Goal: Information Seeking & Learning: Learn about a topic

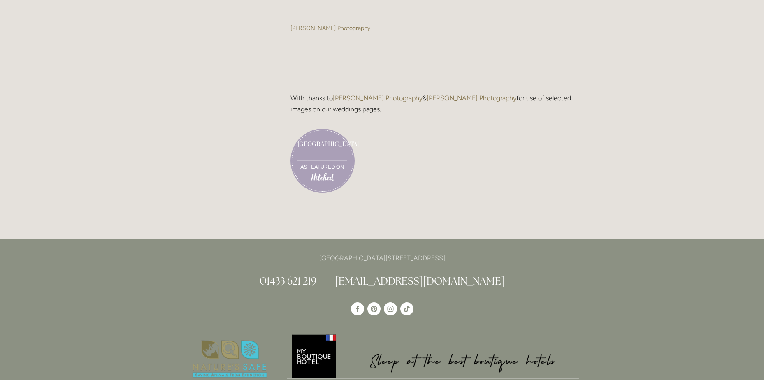
scroll to position [2058, 0]
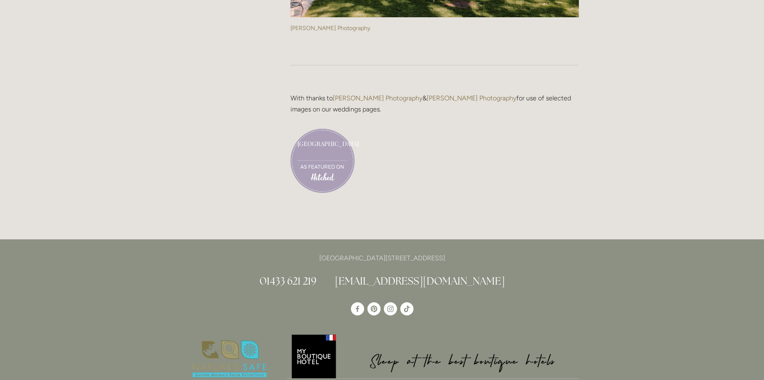
click at [315, 148] on link "[GEOGRAPHIC_DATA]" at bounding box center [323, 150] width 50 height 21
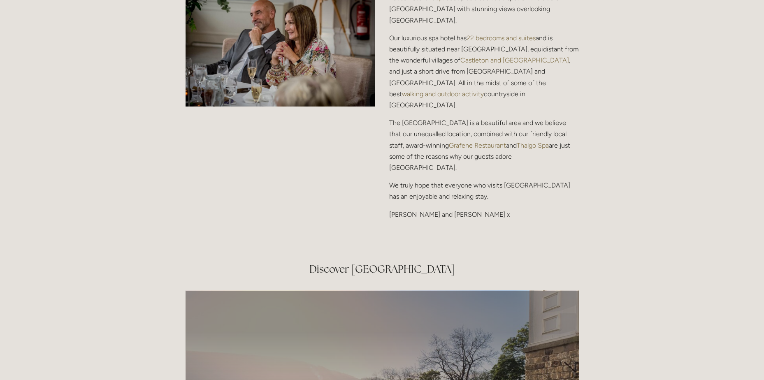
scroll to position [1358, 0]
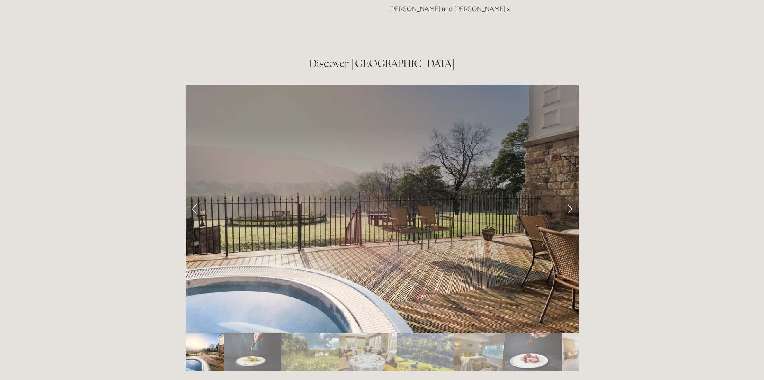
click at [568, 196] on link "Next Slide" at bounding box center [570, 208] width 18 height 25
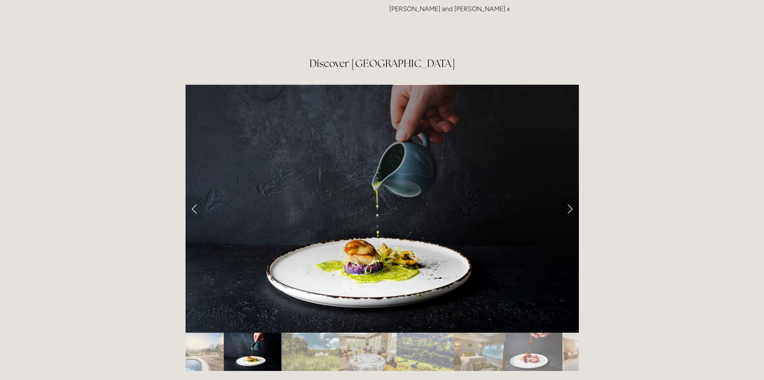
click at [568, 196] on link "Next Slide" at bounding box center [570, 208] width 18 height 25
click at [189, 196] on link "Previous Slide" at bounding box center [195, 208] width 18 height 25
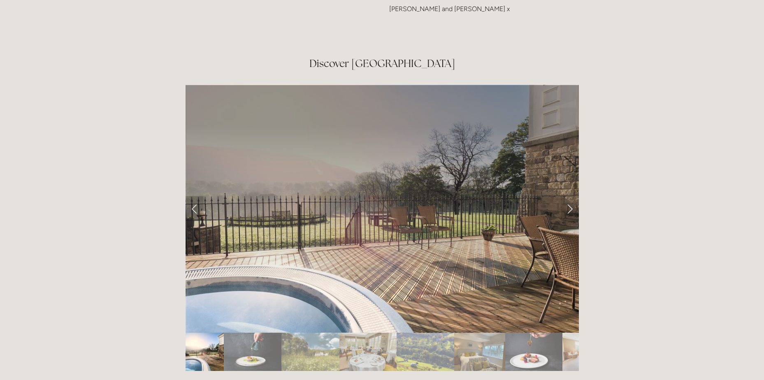
click at [196, 196] on link "Previous Slide" at bounding box center [195, 208] width 18 height 25
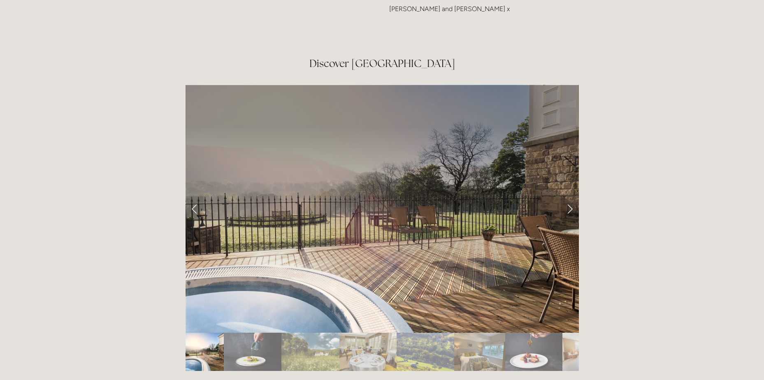
click at [568, 196] on link "Next Slide" at bounding box center [570, 208] width 18 height 25
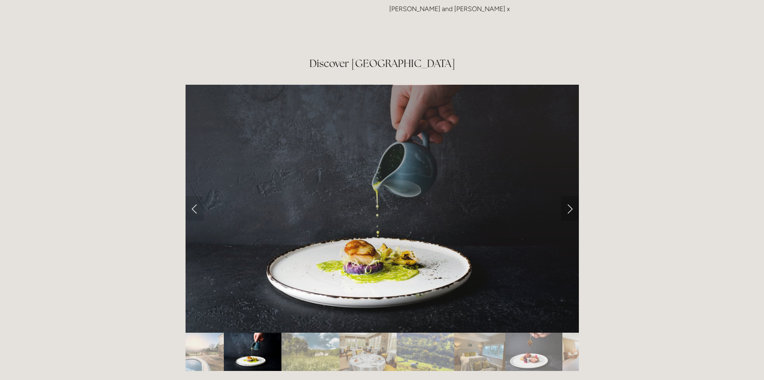
click at [568, 196] on link "Next Slide" at bounding box center [570, 208] width 18 height 25
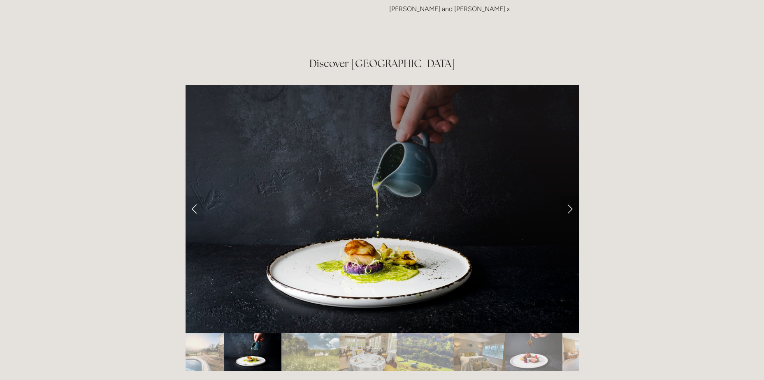
click at [569, 196] on link "Next Slide" at bounding box center [570, 208] width 18 height 25
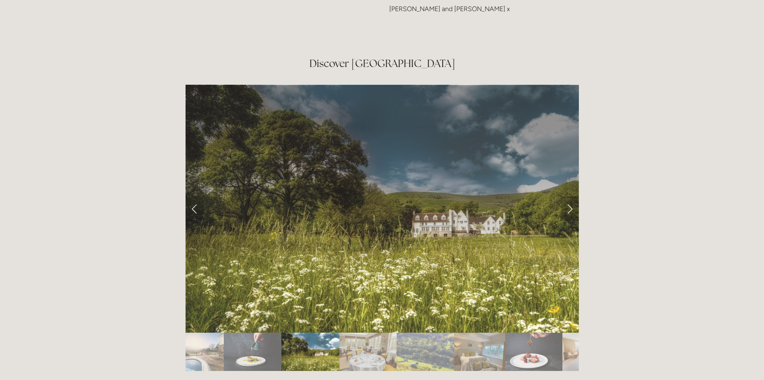
click at [569, 196] on link "Next Slide" at bounding box center [570, 208] width 18 height 25
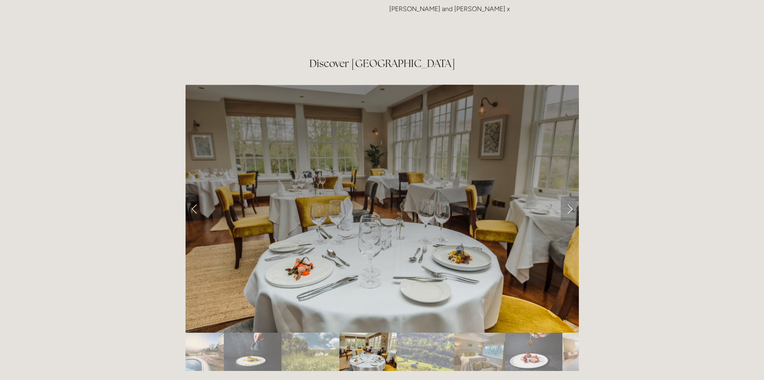
click at [569, 196] on link "Next Slide" at bounding box center [570, 208] width 18 height 25
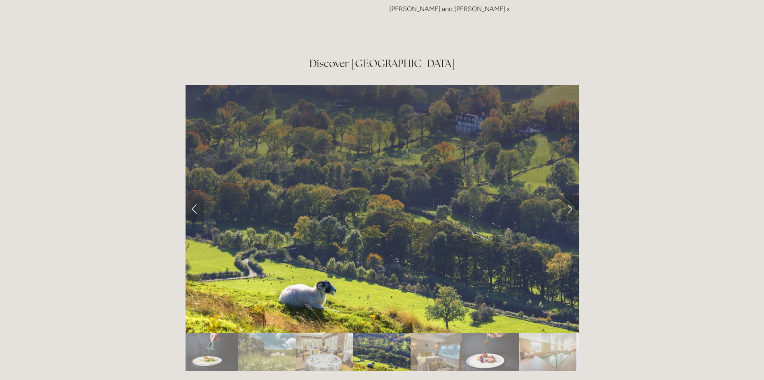
click at [569, 196] on link "Next Slide" at bounding box center [570, 208] width 18 height 25
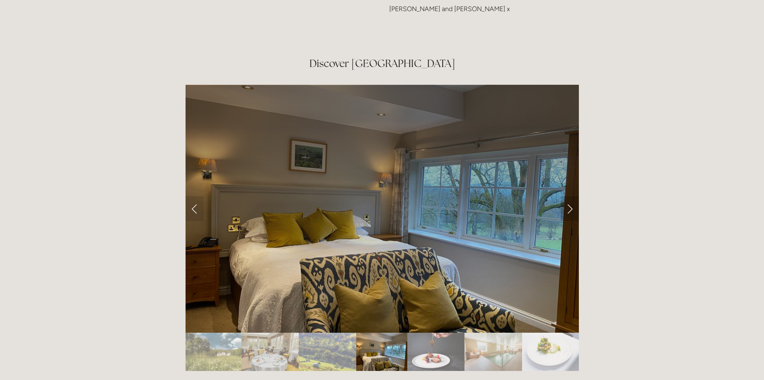
click at [569, 196] on link "Next Slide" at bounding box center [570, 208] width 18 height 25
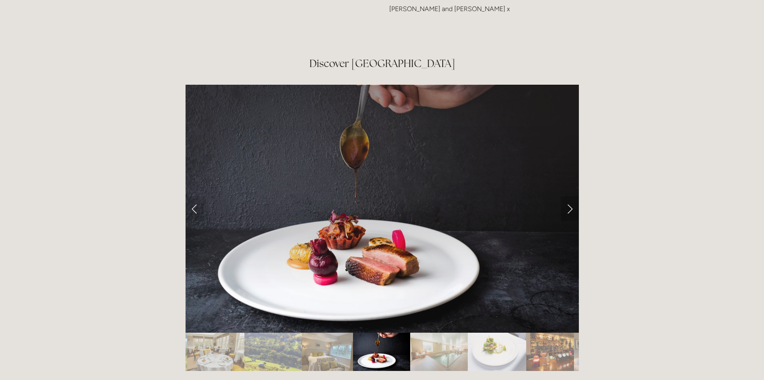
click at [569, 196] on link "Next Slide" at bounding box center [570, 208] width 18 height 25
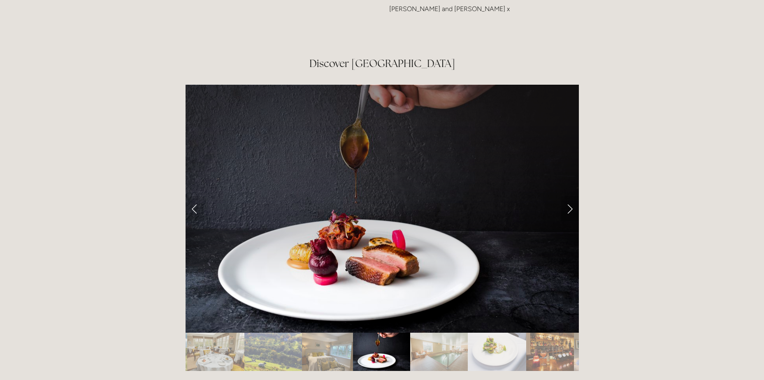
click at [569, 196] on link "Next Slide" at bounding box center [570, 208] width 18 height 25
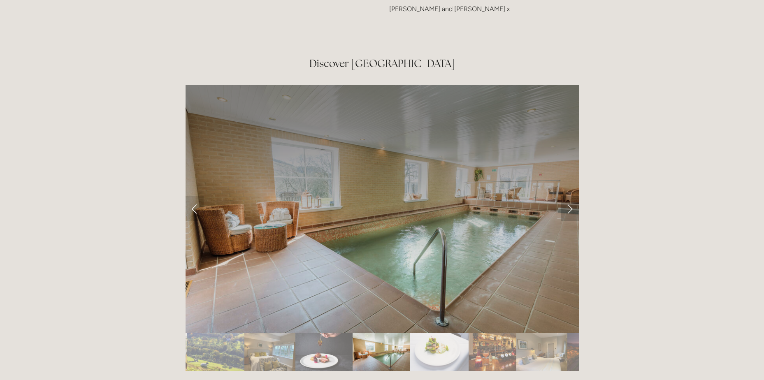
click at [569, 196] on link "Next Slide" at bounding box center [570, 208] width 18 height 25
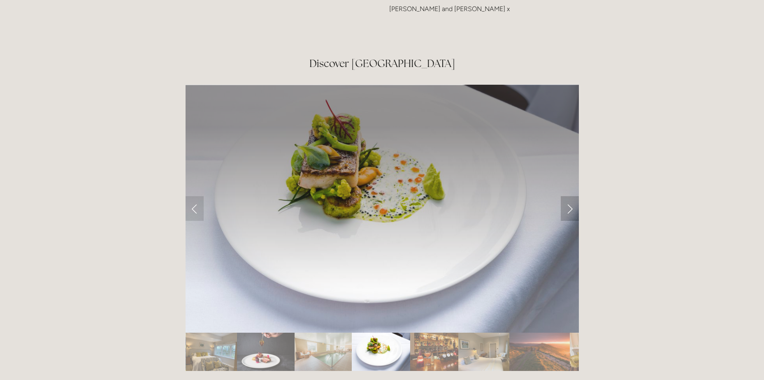
click at [569, 196] on link "Next Slide" at bounding box center [570, 208] width 18 height 25
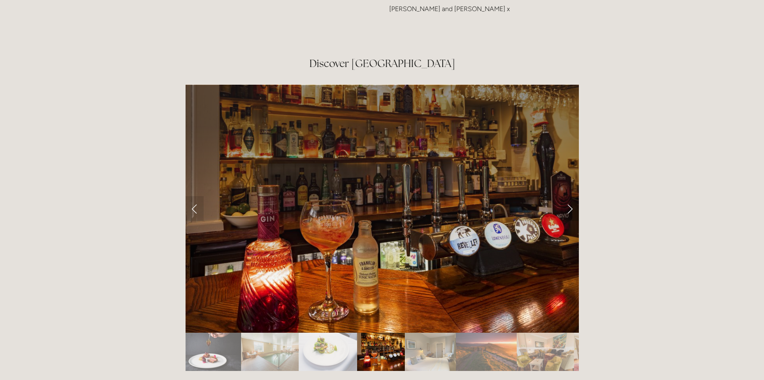
click at [568, 196] on link "Next Slide" at bounding box center [570, 208] width 18 height 25
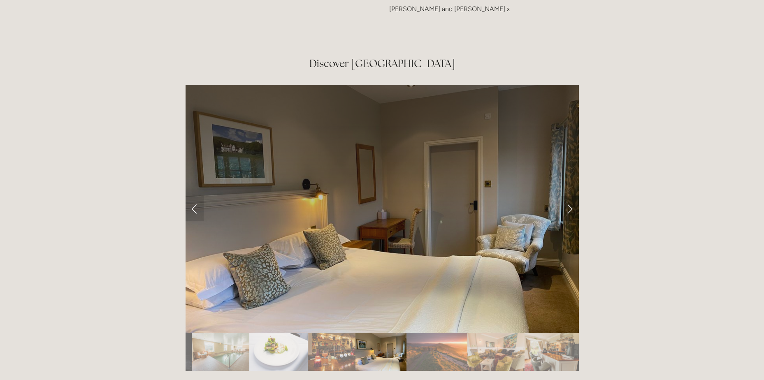
click at [568, 196] on link "Next Slide" at bounding box center [570, 208] width 18 height 25
click at [573, 196] on link "Next Slide" at bounding box center [570, 208] width 18 height 25
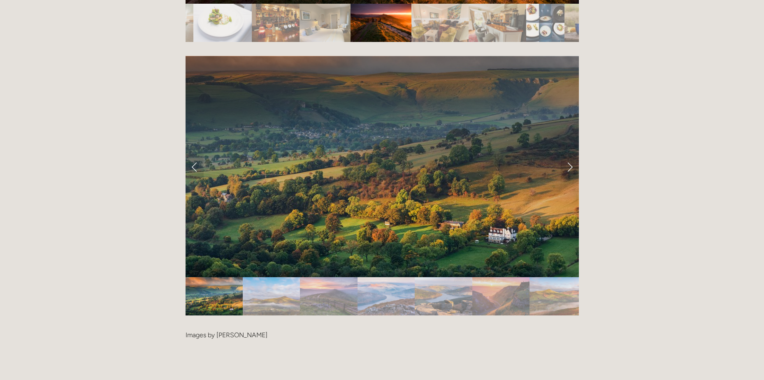
scroll to position [1647, 0]
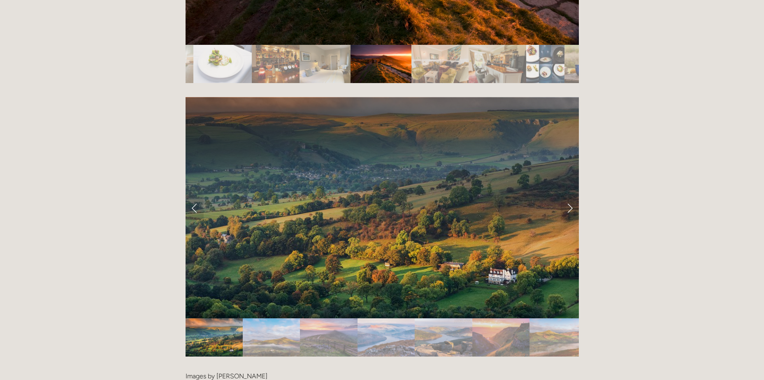
click at [416, 45] on img "Slide 13" at bounding box center [441, 64] width 58 height 38
